Goal: Task Accomplishment & Management: Complete application form

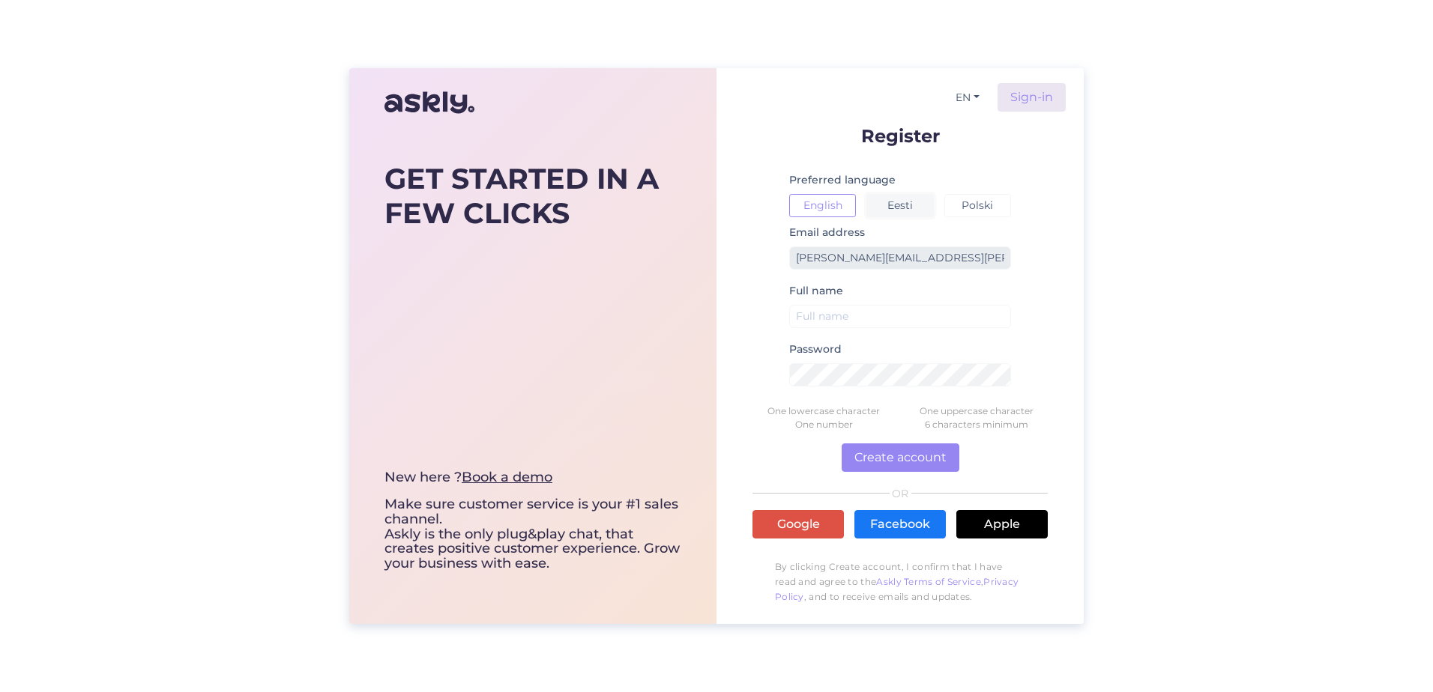
click at [901, 202] on button "Eesti" at bounding box center [899, 205] width 67 height 23
click at [898, 207] on button "Eesti" at bounding box center [899, 205] width 67 height 23
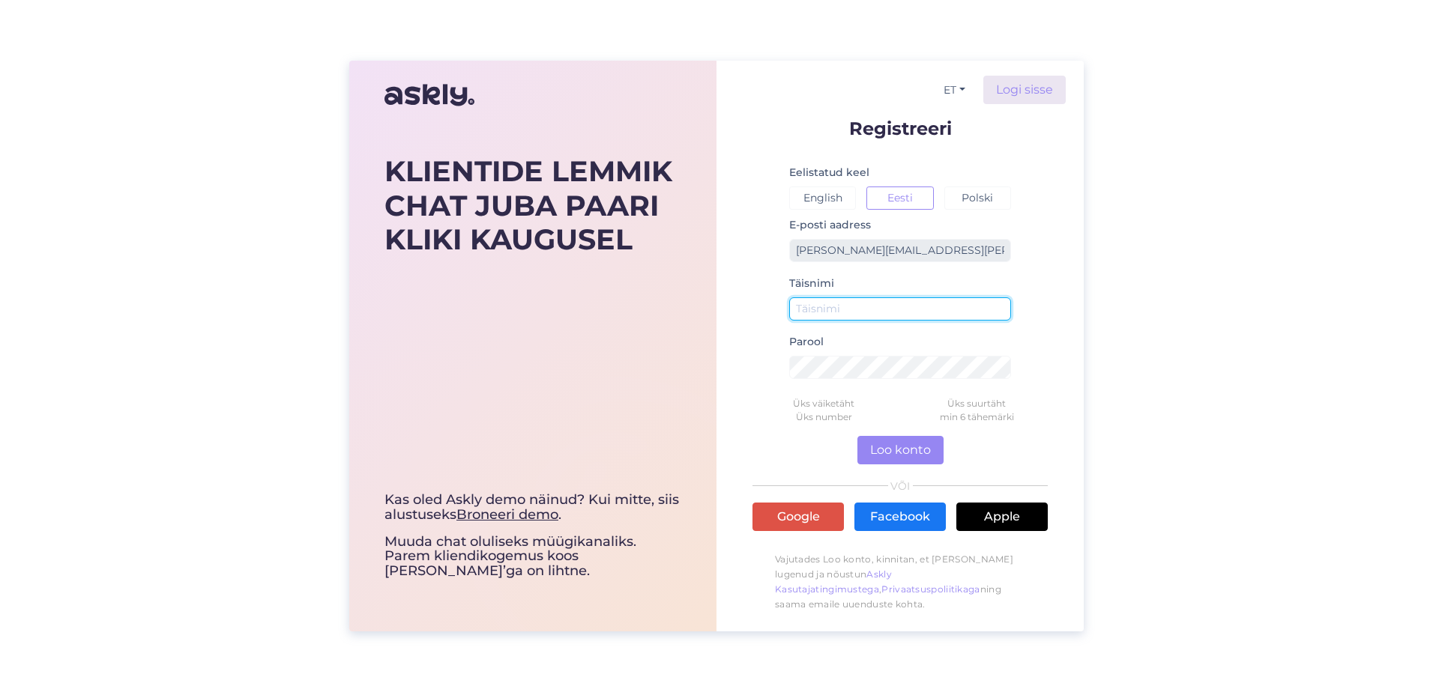
click at [887, 312] on input "text" at bounding box center [900, 309] width 222 height 23
type input "[PERSON_NAME]"
click at [976, 322] on div "Täisnimi [PERSON_NAME]" at bounding box center [900, 303] width 222 height 58
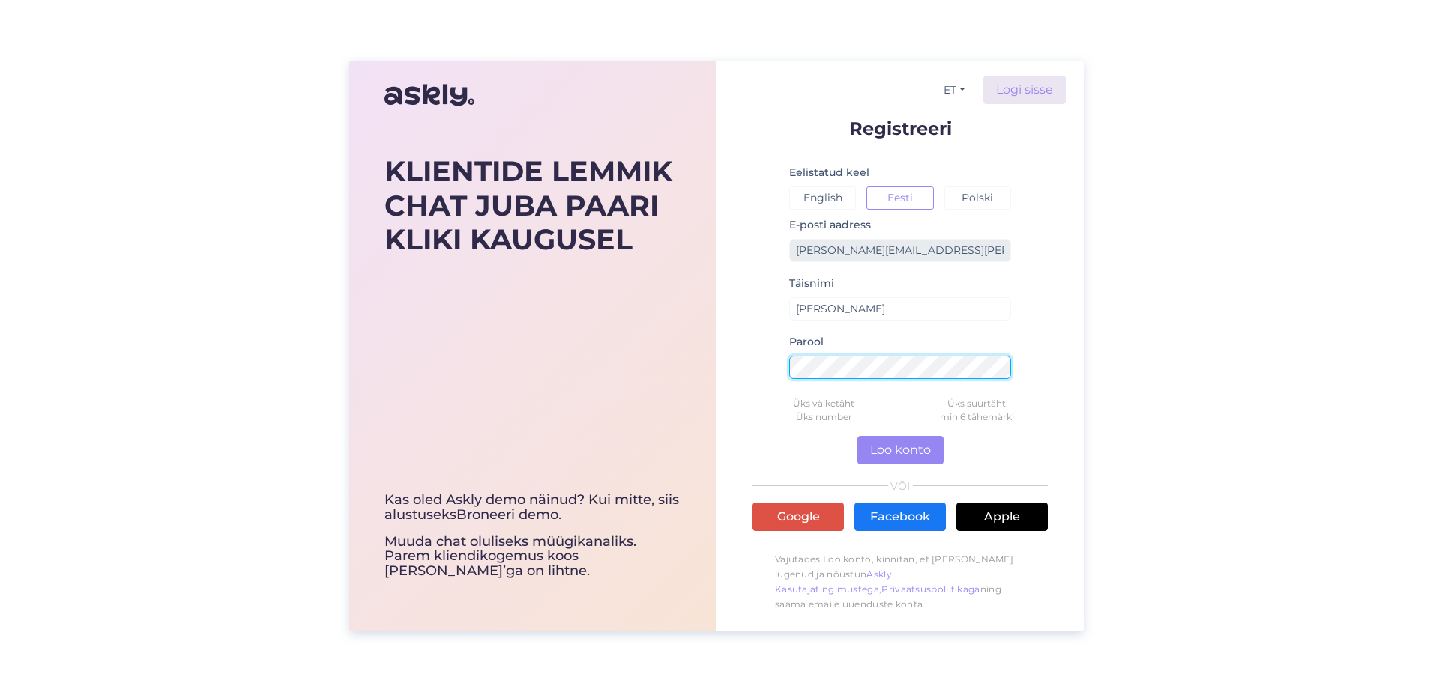
click at [710, 374] on div "KLIENTIDE LEMMIK CHAT JUBA PAARI KLIKI KAUGUSEL Kas oled Askly demo näinud? Kui…" at bounding box center [716, 346] width 734 height 571
drag, startPoint x: 1042, startPoint y: 260, endPoint x: 1032, endPoint y: 261, distance: 9.8
click at [1042, 260] on form "Registreeri Eelistatud keel English Eesti Polski E-posti aadress [PERSON_NAME][…" at bounding box center [899, 369] width 295 height 501
click at [642, 378] on div "KLIENTIDE LEMMIK CHAT JUBA PAARI KLIKI KAUGUSEL Kas oled Askly demo näinud? Kui…" at bounding box center [716, 346] width 734 height 571
click at [692, 369] on div "KLIENTIDE LEMMIK CHAT JUBA PAARI KLIKI KAUGUSEL Kas oled Askly demo näinud? Kui…" at bounding box center [716, 346] width 734 height 571
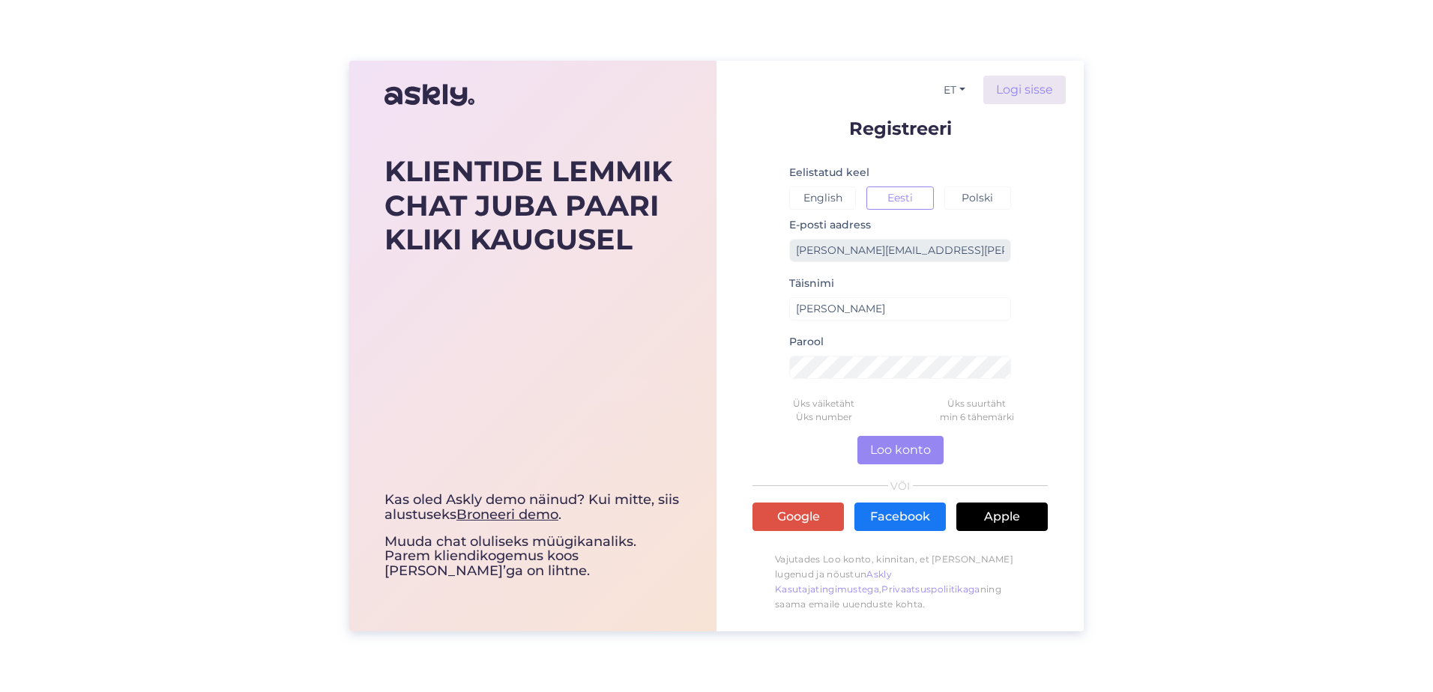
click at [1351, 145] on div "KLIENTIDE LEMMIK CHAT JUBA PAARI KLIKI KAUGUSEL Kas oled Askly demo näinud? Kui…" at bounding box center [716, 346] width 1433 height 692
click at [902, 447] on button "Loo konto" at bounding box center [900, 450] width 86 height 28
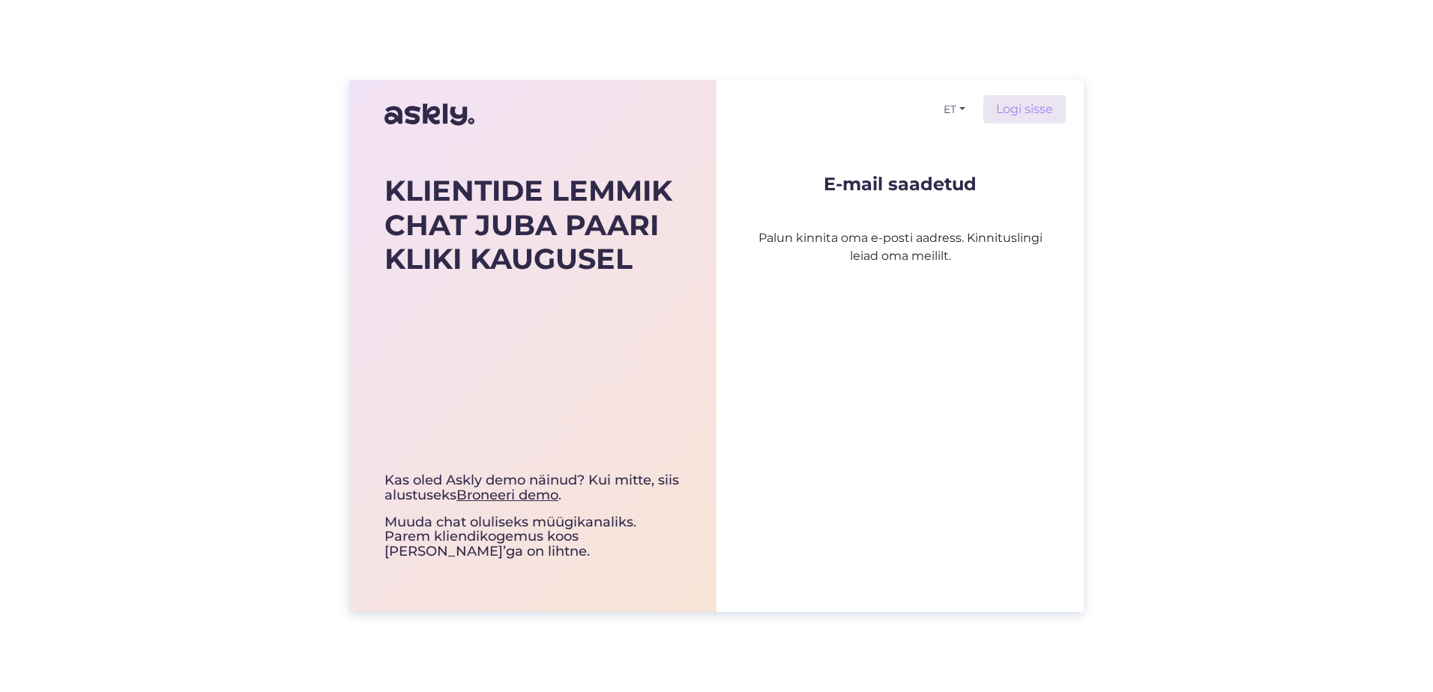
click at [1011, 237] on p "Palun kinnita oma e-posti aadress. Kinnituslingi leiad oma meililt." at bounding box center [899, 229] width 295 height 72
click at [958, 256] on p "Palun kinnita oma e-posti aadress. Kinnituslingi leiad oma meililt." at bounding box center [899, 229] width 295 height 72
click at [960, 238] on p "Palun kinnita oma e-posti aadress. Kinnituslingi leiad oma meililt." at bounding box center [899, 229] width 295 height 72
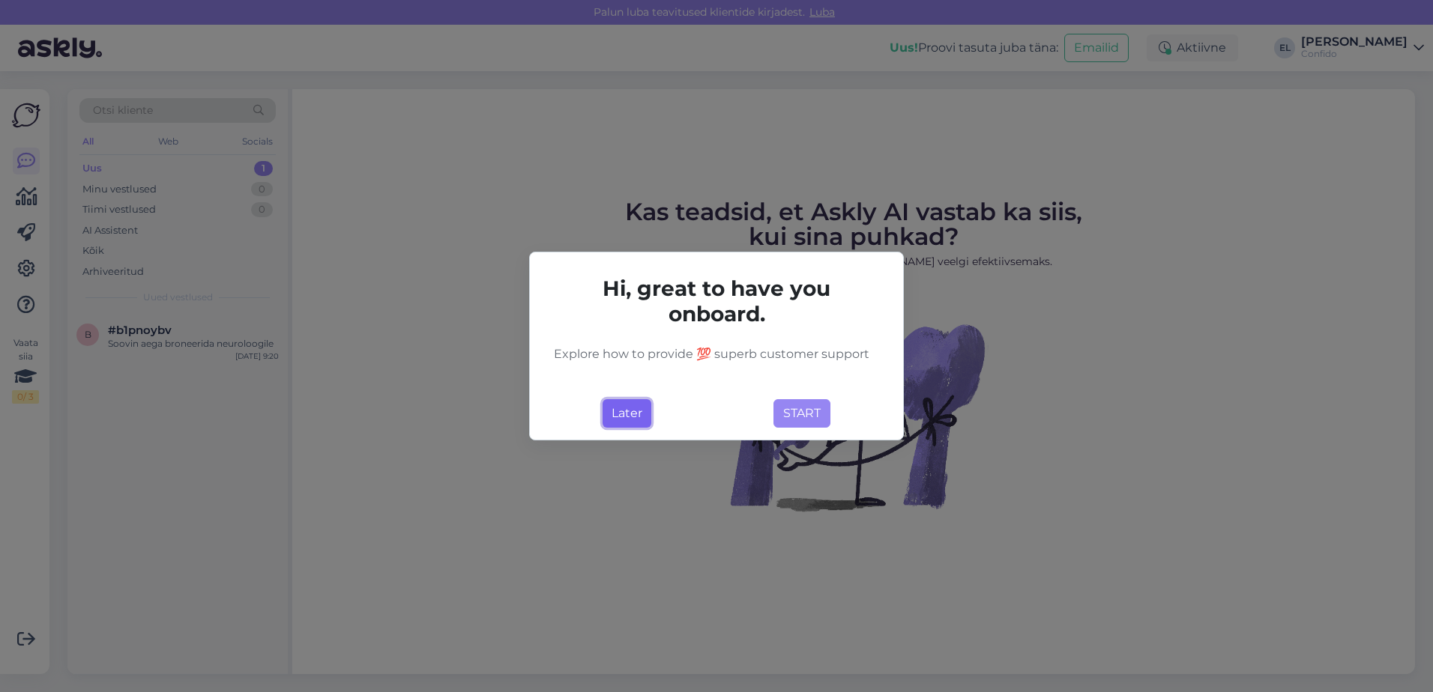
click at [634, 407] on button "Later" at bounding box center [626, 413] width 49 height 28
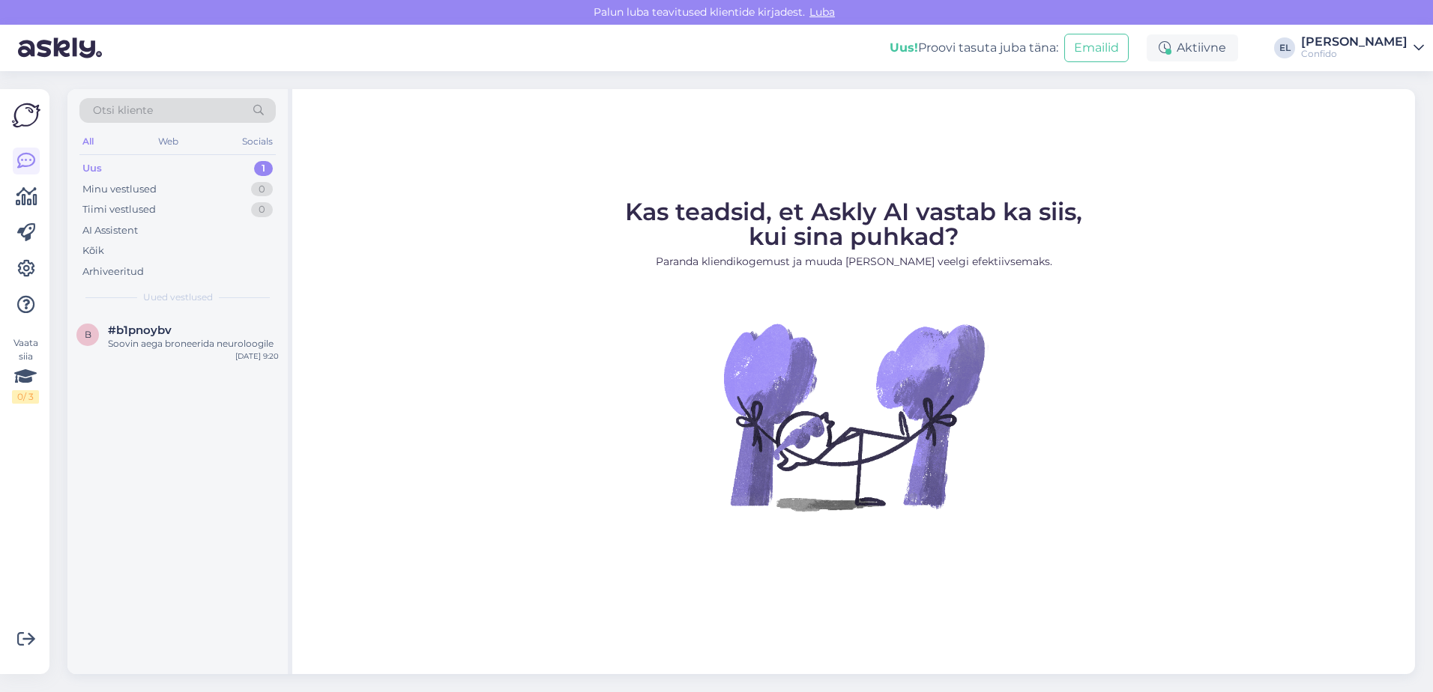
drag, startPoint x: 842, startPoint y: 210, endPoint x: 1123, endPoint y: 242, distance: 282.9
click at [1123, 242] on figure "Kas teadsid, et Askly AI vastab ka siis, kui sina puhkad? Paranda kliendikogemu…" at bounding box center [854, 375] width 1096 height 351
click at [756, 190] on div "Kas teadsid, et Askly AI vastab ka siis, kui sina puhkad? Paranda kliendikogemu…" at bounding box center [853, 381] width 1123 height 585
click at [115, 167] on div "Uus 1" at bounding box center [177, 168] width 196 height 21
click at [166, 155] on div "Otsi kliente All Web Socials Uus 1 Minu vestlused 0 Tiimi vestlused 0 AI Assist…" at bounding box center [177, 201] width 220 height 224
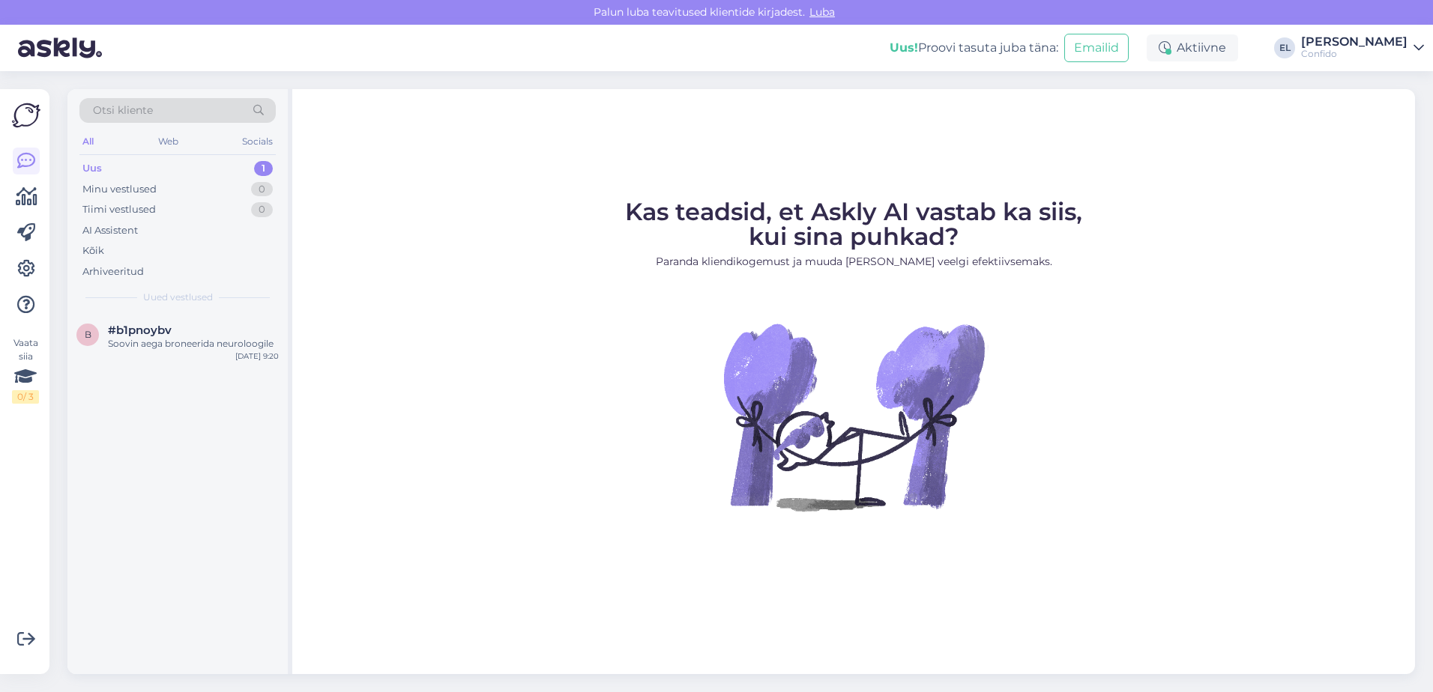
click at [165, 166] on div "Uus 1" at bounding box center [177, 168] width 196 height 21
drag, startPoint x: 1162, startPoint y: 268, endPoint x: 1404, endPoint y: 178, distance: 257.5
click at [1162, 268] on figure "Kas teadsid, et Askly AI vastab ka siis, kui sina puhkad? Paranda kliendikogemu…" at bounding box center [854, 375] width 1096 height 351
